Goal: Information Seeking & Learning: Learn about a topic

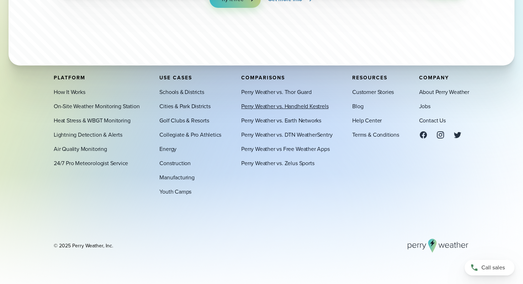
scroll to position [2562, 0]
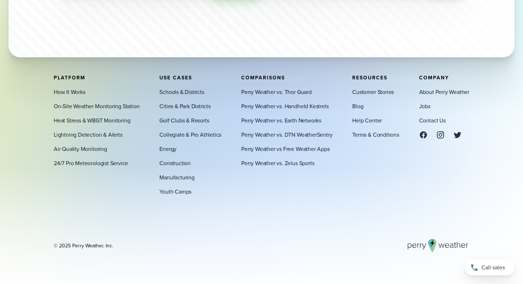
click at [441, 136] on icon at bounding box center [441, 134] width 9 height 9
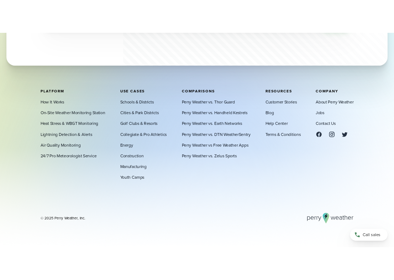
scroll to position [2486, 0]
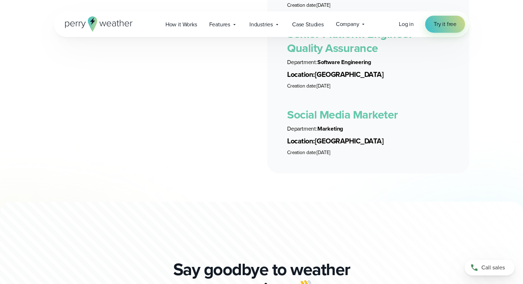
scroll to position [2038, 0]
click at [359, 108] on link "Social Media Marketer" at bounding box center [342, 114] width 111 height 17
